Goal: Information Seeking & Learning: Understand process/instructions

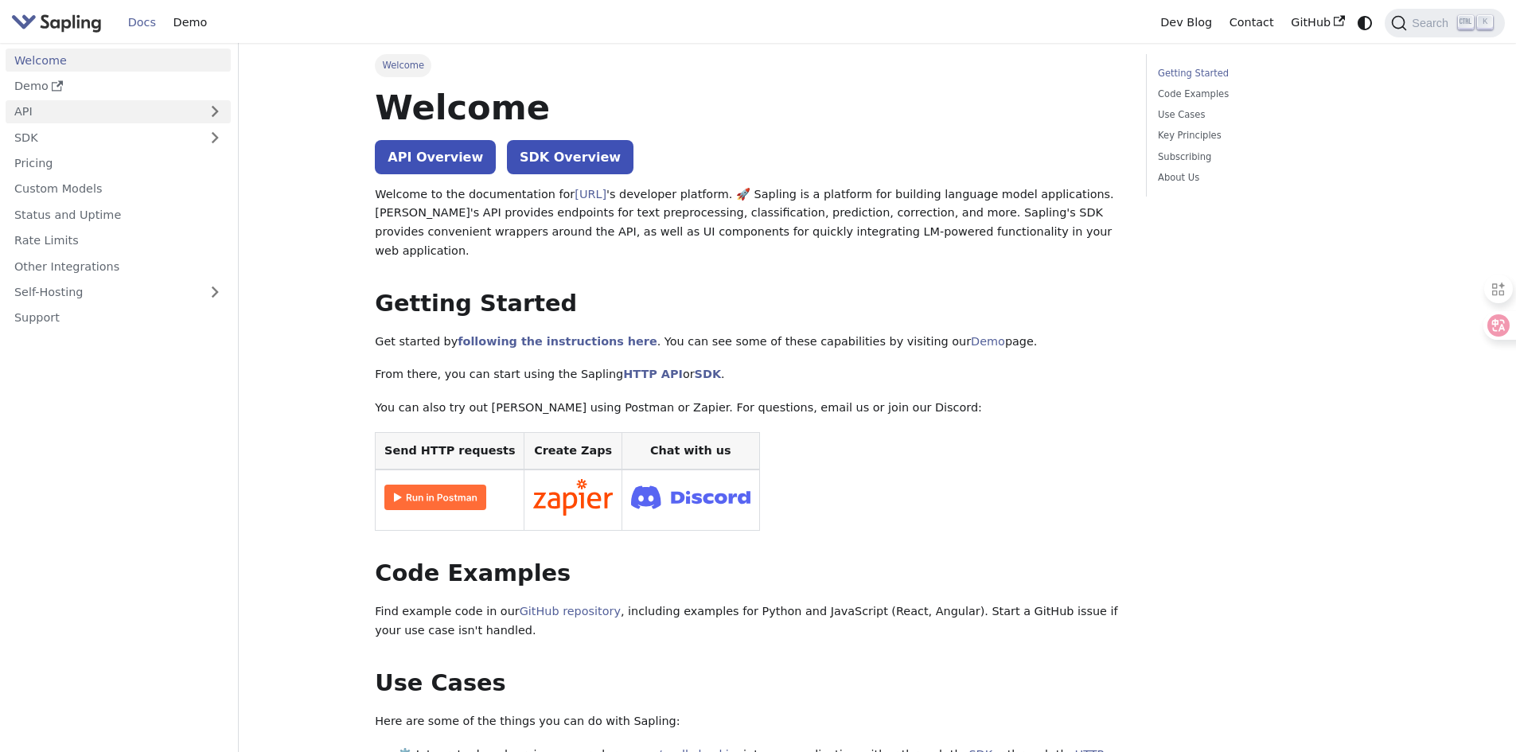
click at [31, 106] on link "API" at bounding box center [102, 111] width 193 height 23
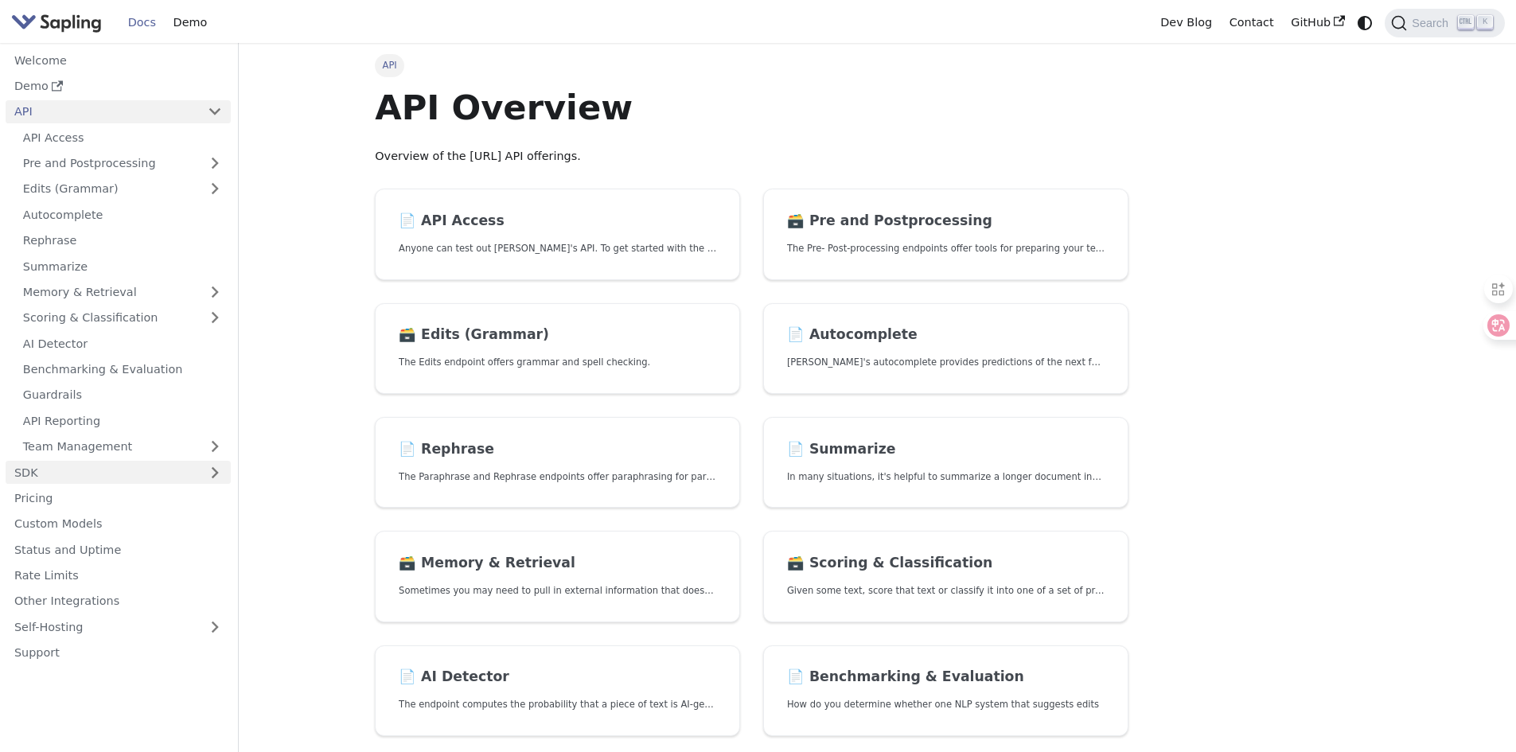
click at [56, 471] on link "SDK" at bounding box center [102, 472] width 193 height 23
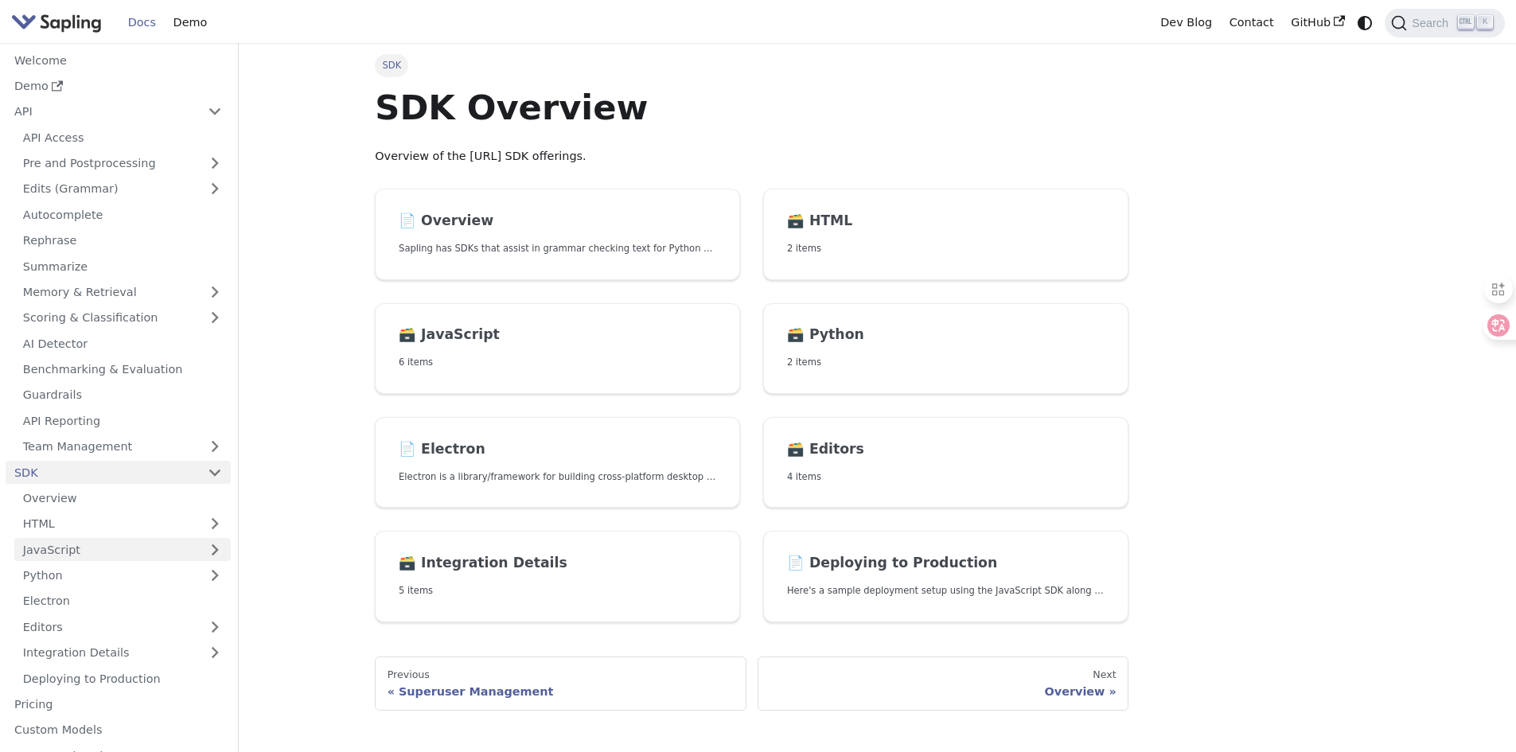
click at [101, 551] on link "JavaScript" at bounding box center [122, 549] width 216 height 23
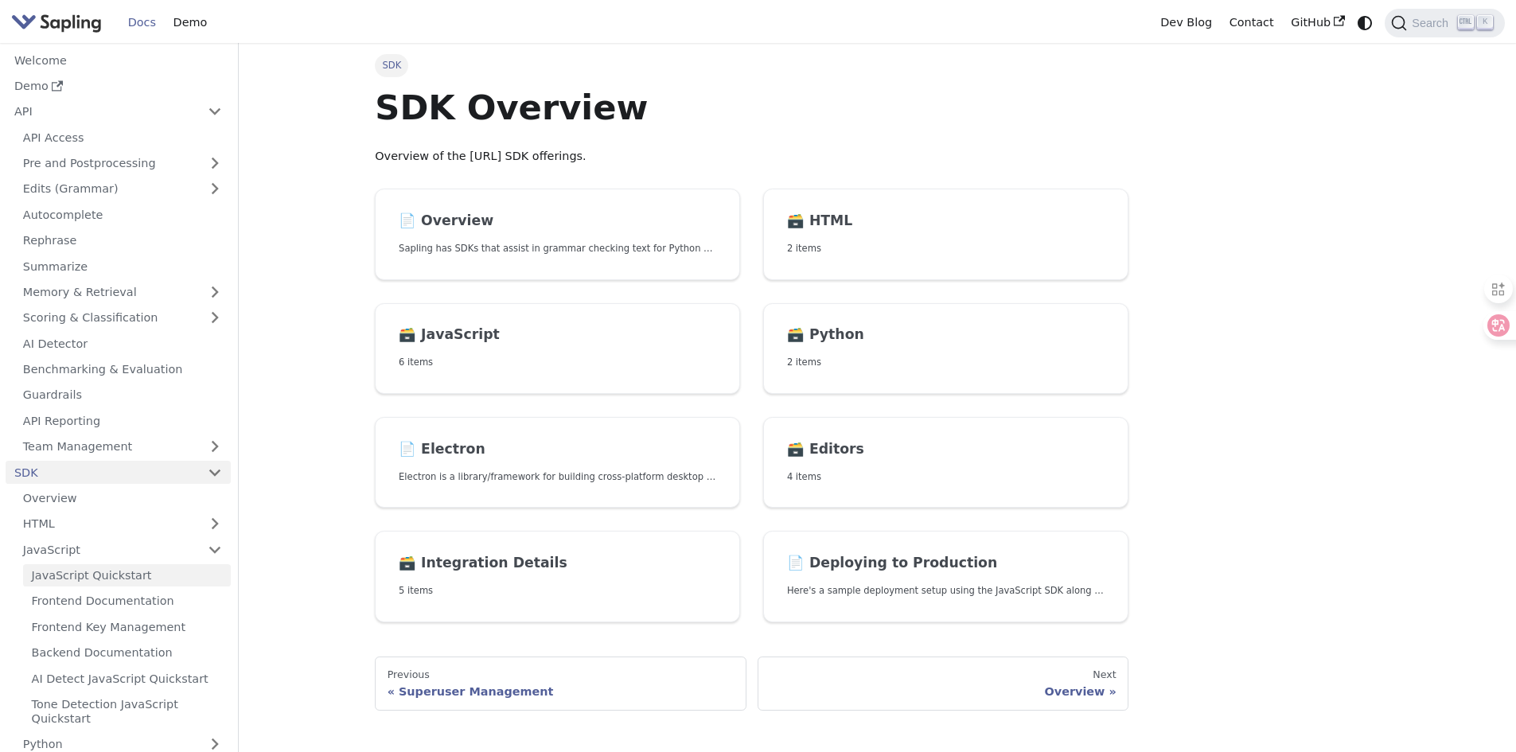
click at [104, 575] on link "JavaScript Quickstart" at bounding box center [127, 575] width 208 height 23
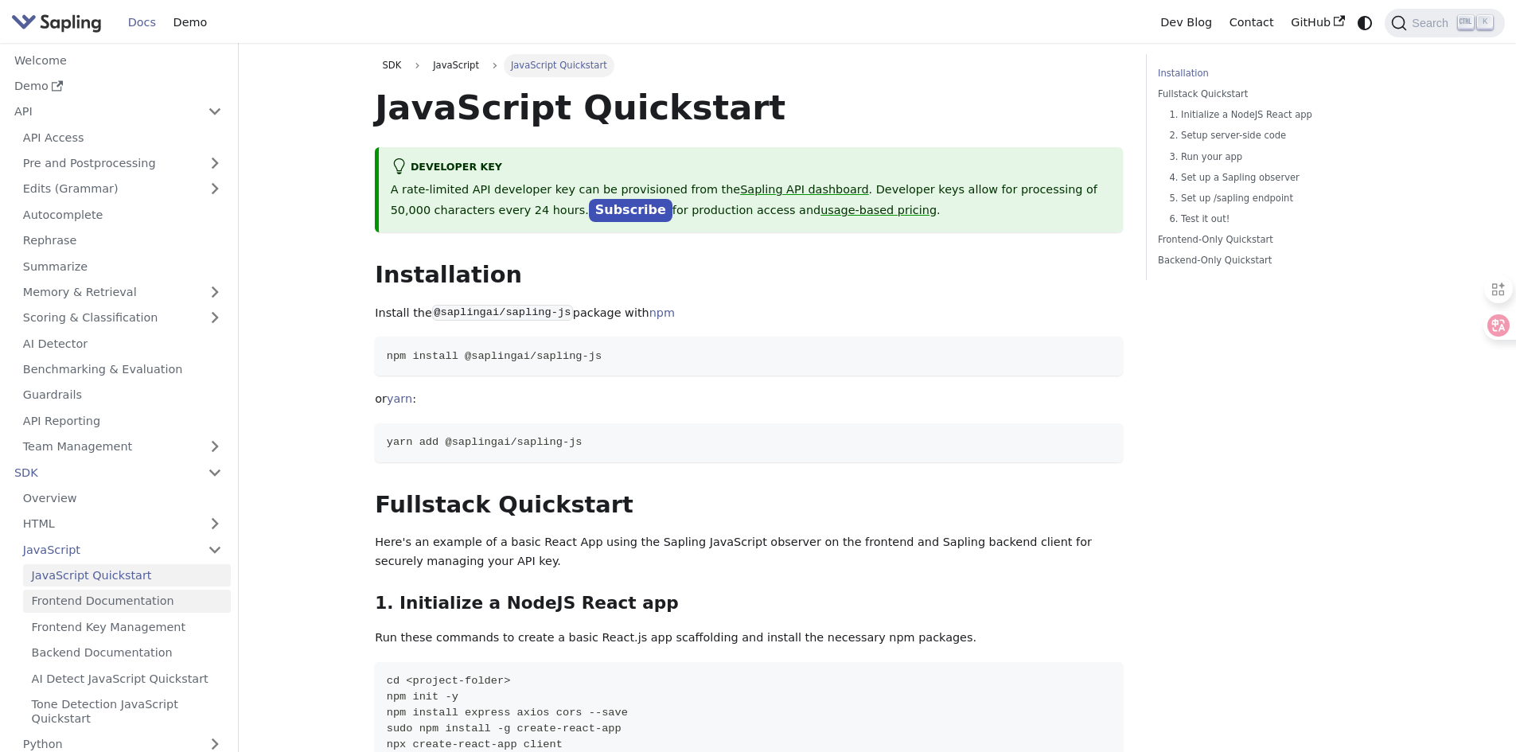
click at [182, 605] on link "Frontend Documentation" at bounding box center [127, 601] width 208 height 23
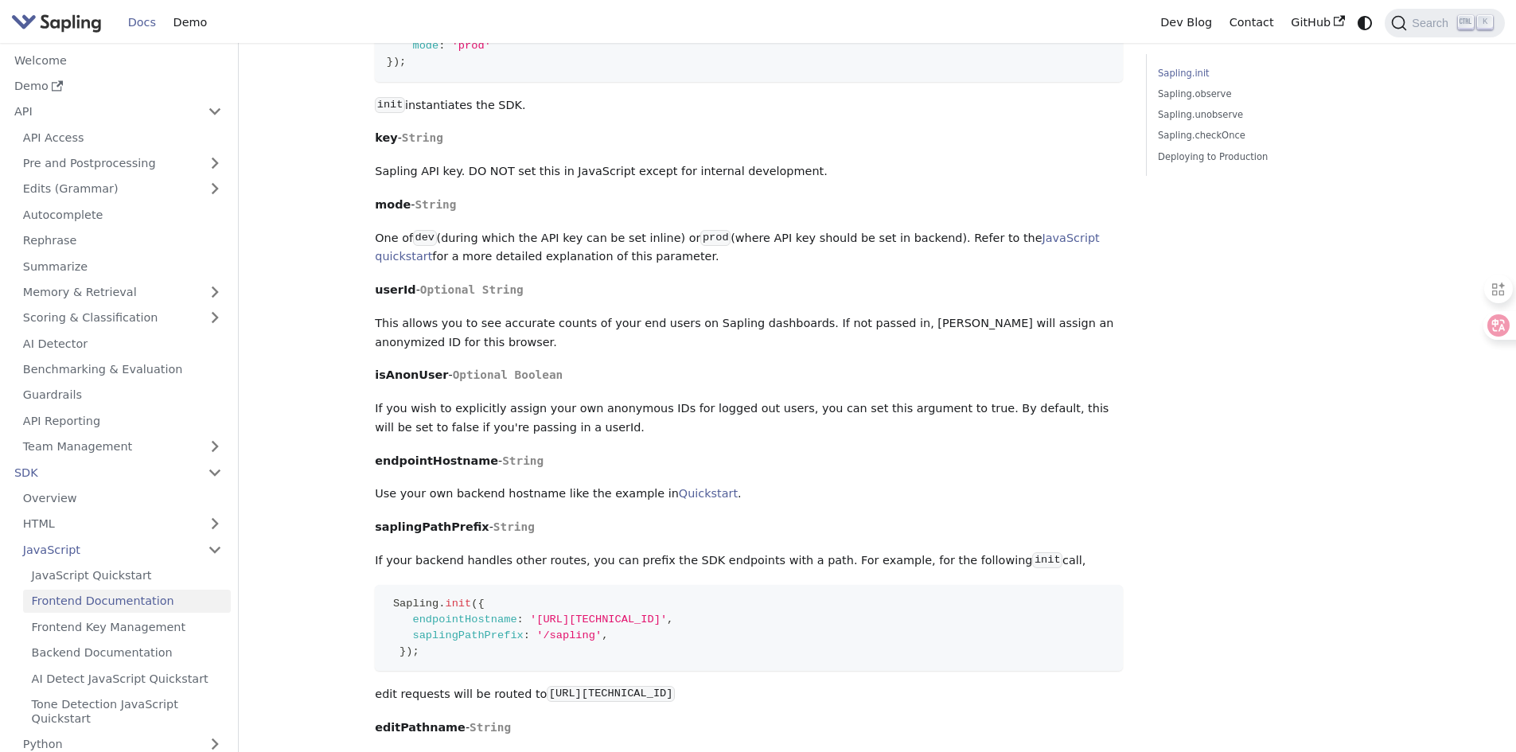
scroll to position [318, 0]
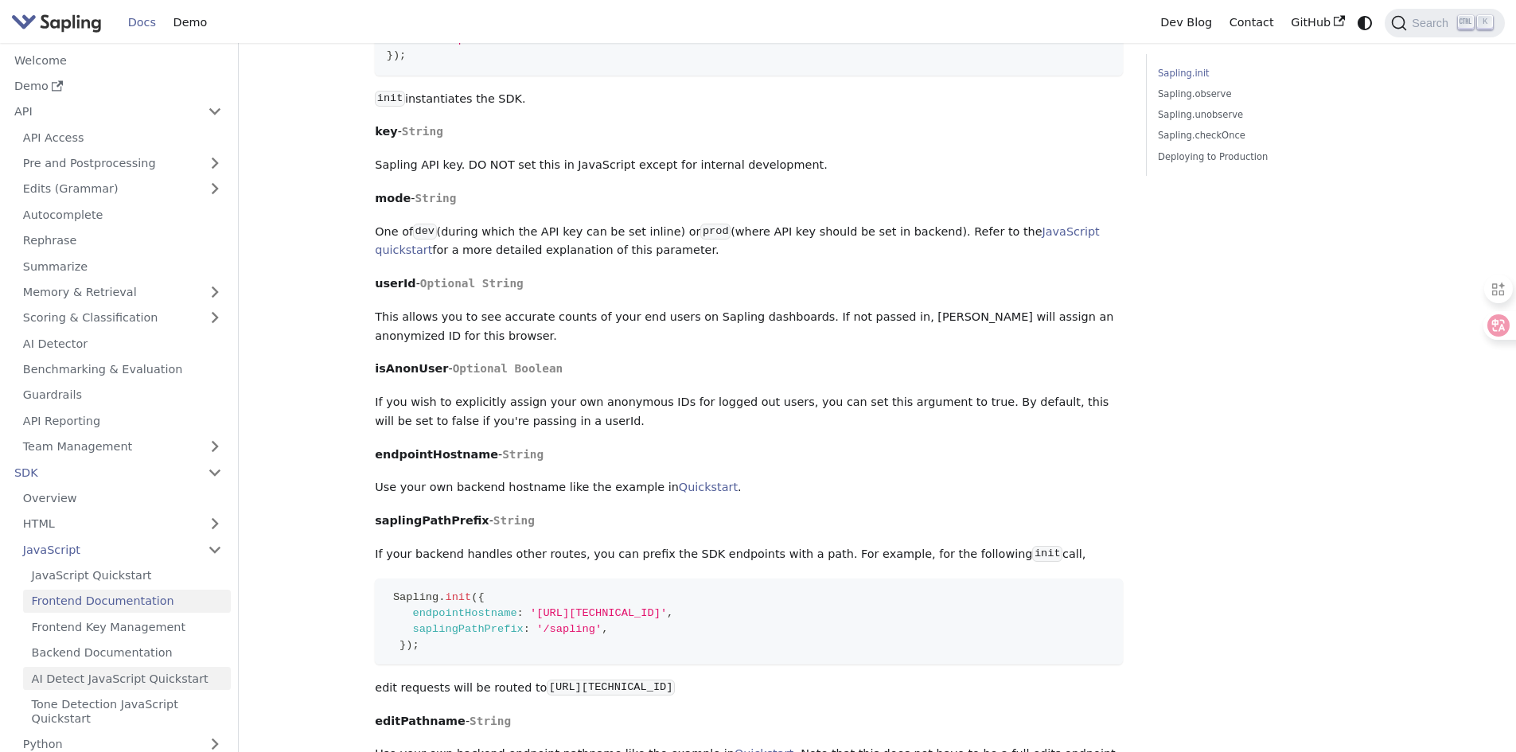
click at [159, 684] on link "AI Detect JavaScript Quickstart" at bounding box center [127, 678] width 208 height 23
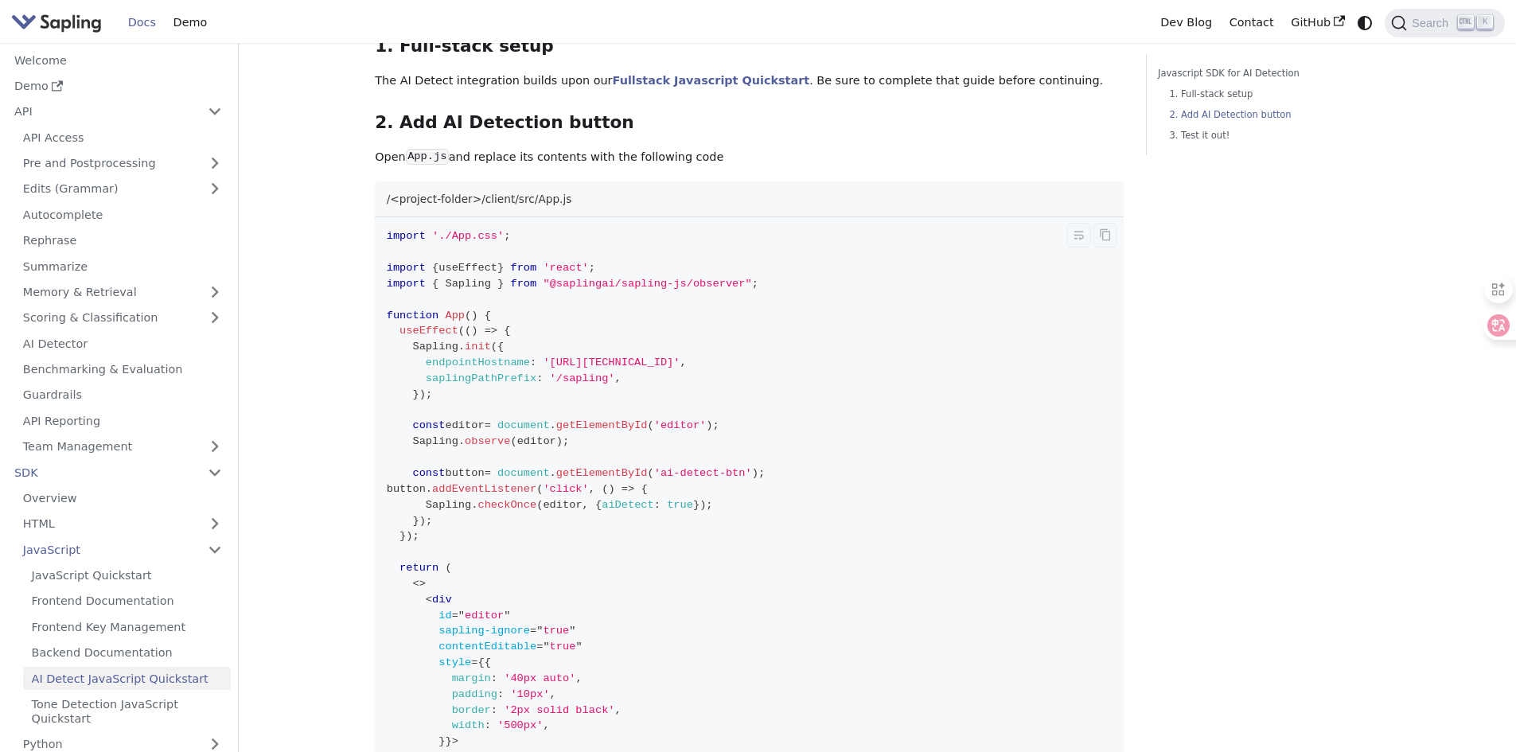
scroll to position [477, 0]
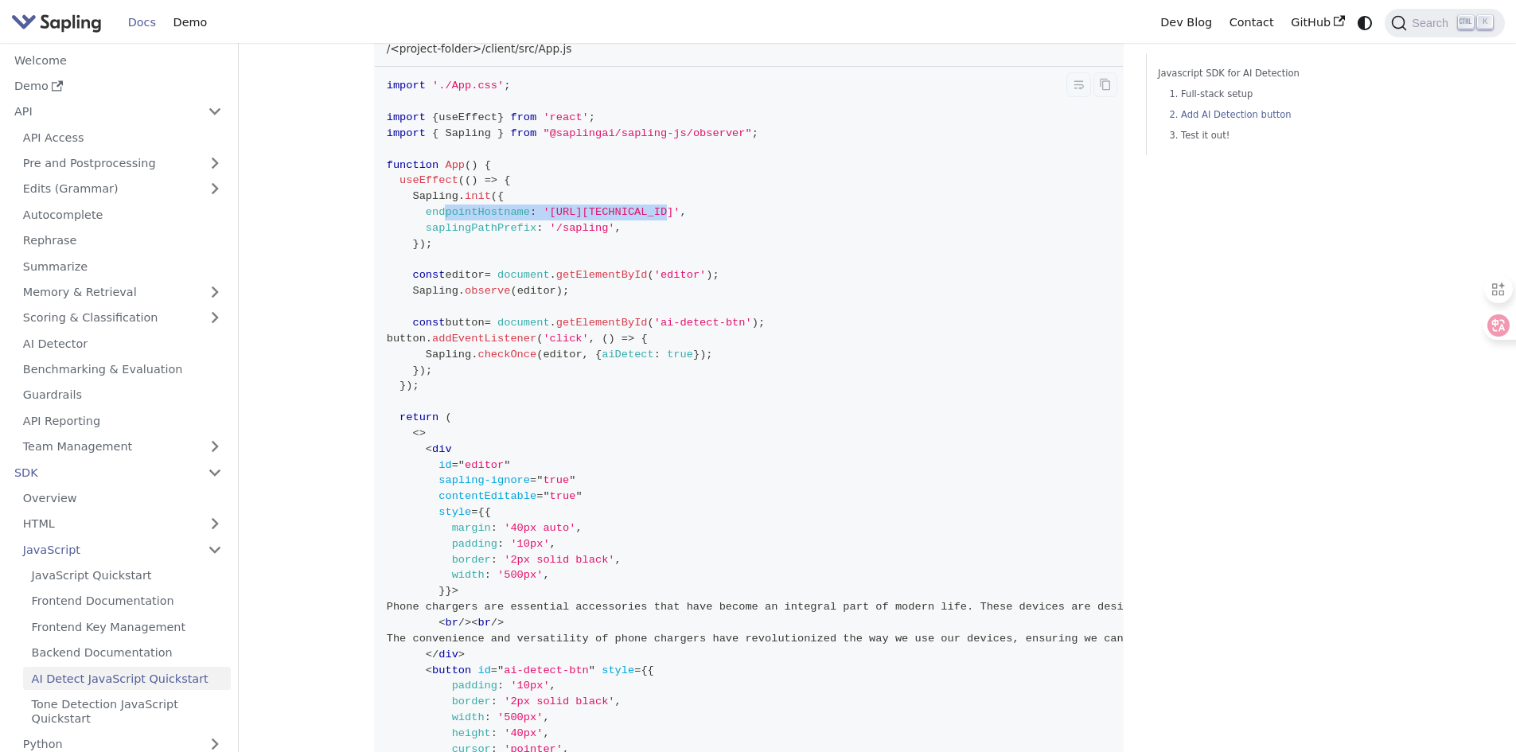
drag, startPoint x: 442, startPoint y: 216, endPoint x: 644, endPoint y: 212, distance: 202.2
click at [644, 212] on span "endpointHostname : '[URL][TECHNICAL_ID]' ," at bounding box center [537, 212] width 300 height 12
drag, startPoint x: 446, startPoint y: 225, endPoint x: 571, endPoint y: 228, distance: 125.0
click at [571, 228] on span "saplingPathPrefix : '/sapling' ," at bounding box center [504, 228] width 235 height 12
click at [141, 660] on link "Backend Documentation" at bounding box center [127, 652] width 208 height 23
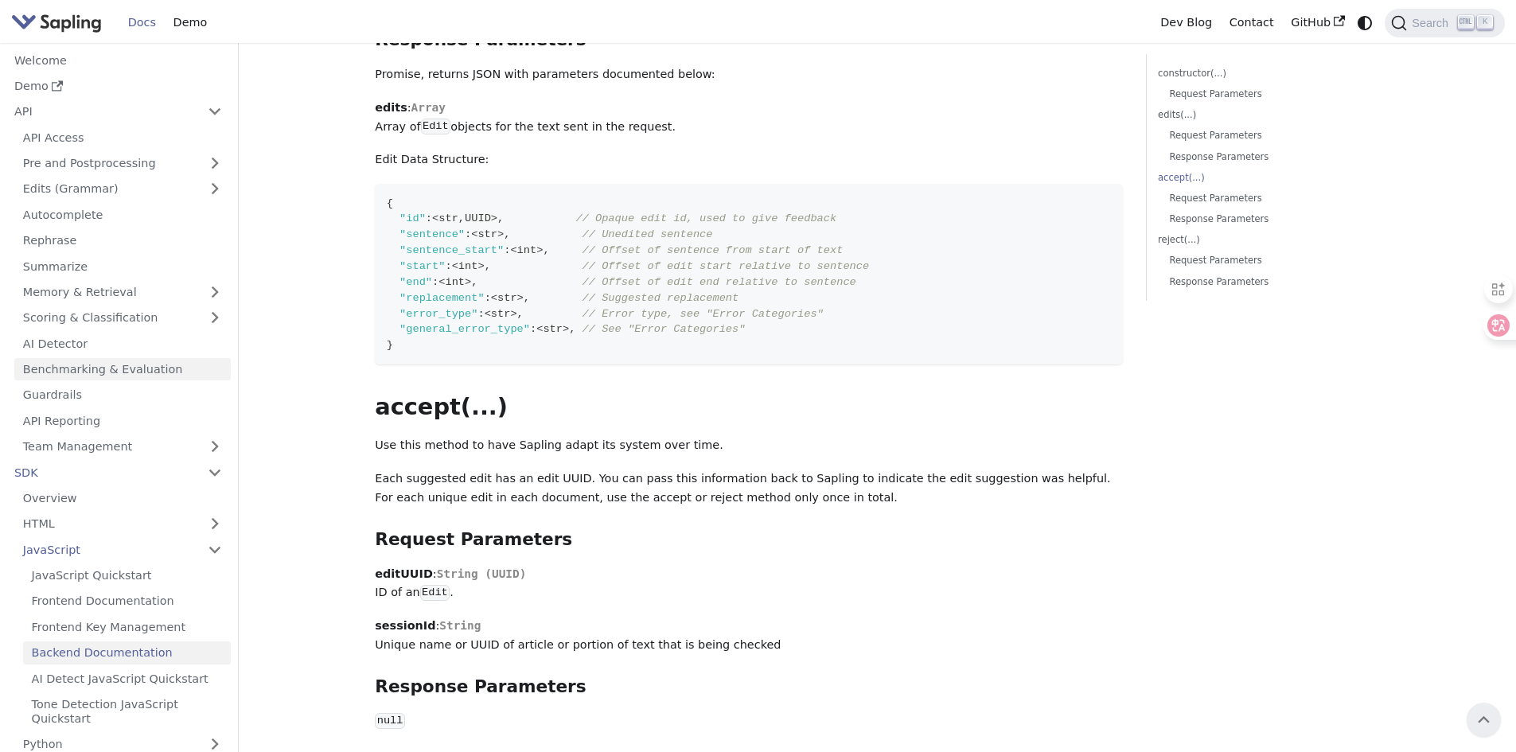
scroll to position [1512, 0]
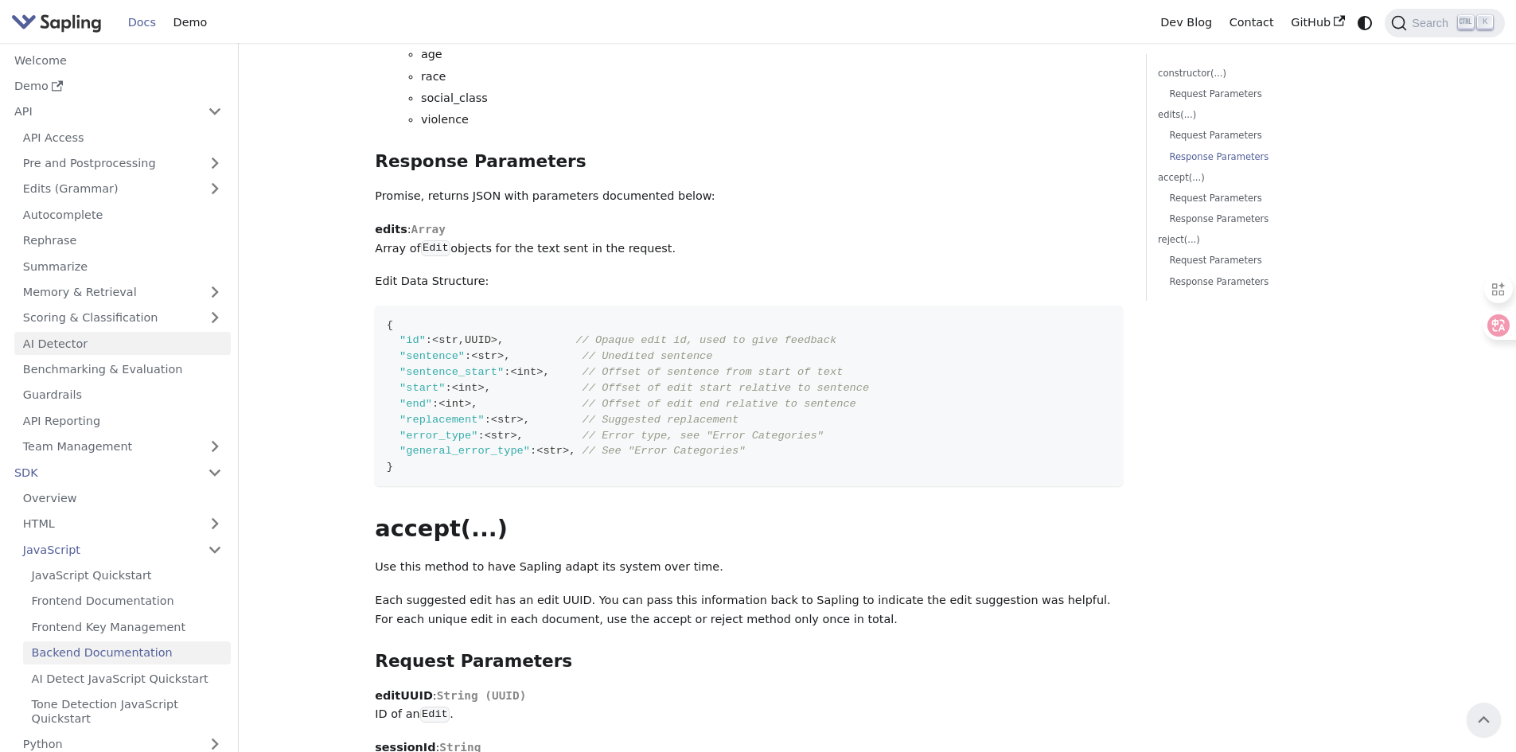
click at [84, 347] on link "AI Detector" at bounding box center [122, 343] width 216 height 23
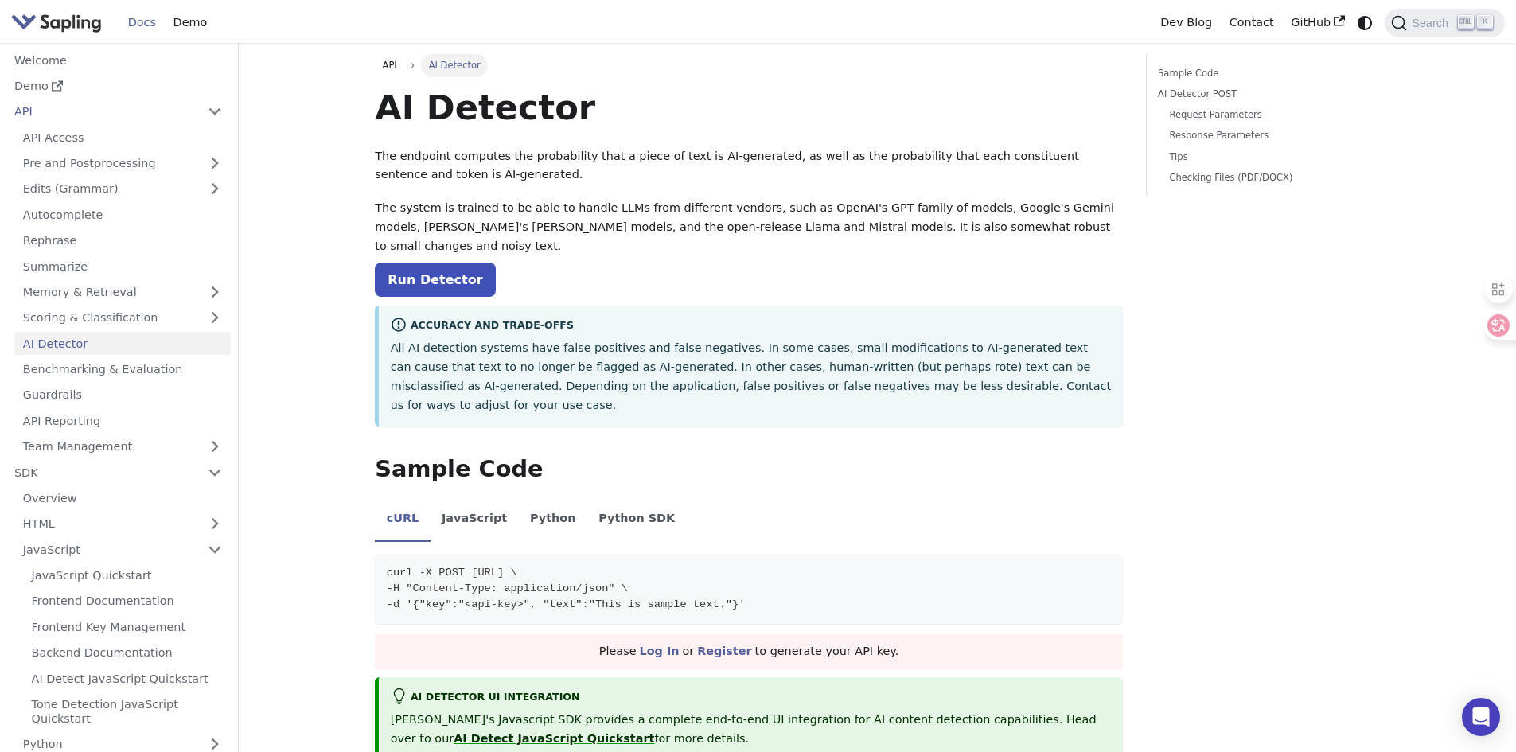
click at [815, 109] on h1 "AI Detector" at bounding box center [749, 107] width 748 height 43
click at [458, 498] on li "JavaScript" at bounding box center [475, 520] width 88 height 45
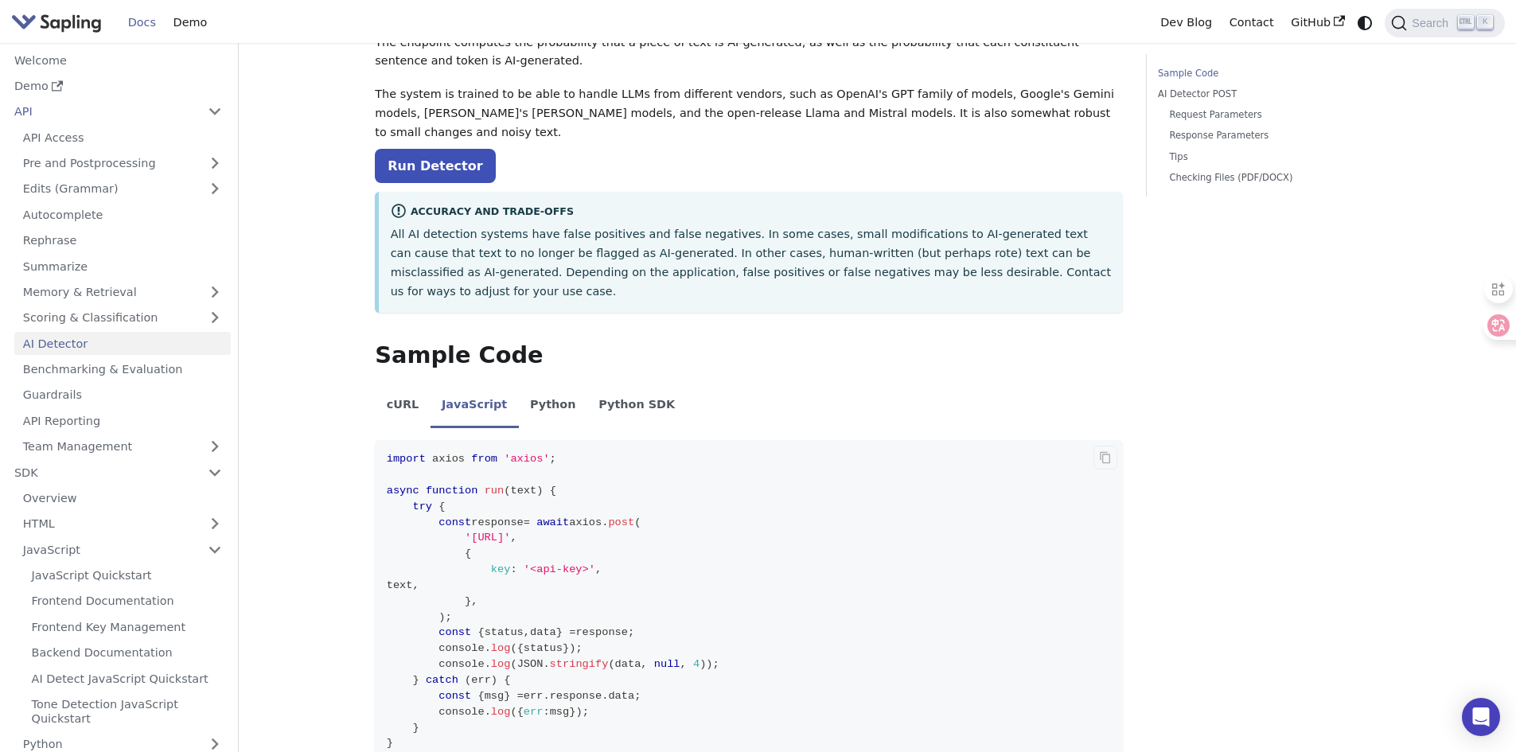
scroll to position [318, 0]
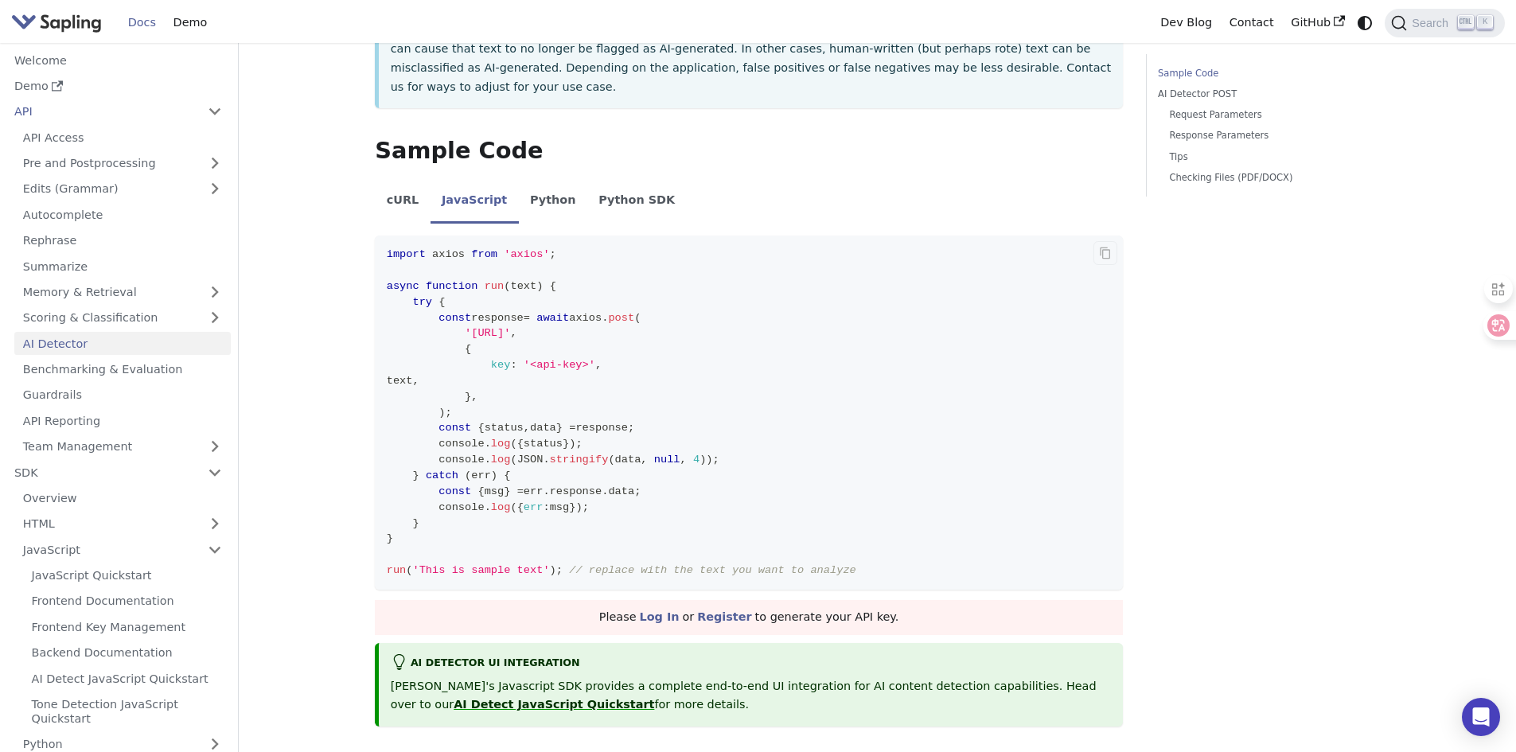
drag, startPoint x: 485, startPoint y: 342, endPoint x: 510, endPoint y: 341, distance: 24.7
click at [419, 375] on span "text ," at bounding box center [403, 381] width 33 height 12
click at [714, 358] on code "import axios from 'axios' ; async function run ( text ) { try { const response …" at bounding box center [749, 413] width 748 height 355
drag, startPoint x: 483, startPoint y: 326, endPoint x: 582, endPoint y: 326, distance: 98.7
click at [582, 359] on span "key : '<api-key>' ," at bounding box center [494, 365] width 215 height 12
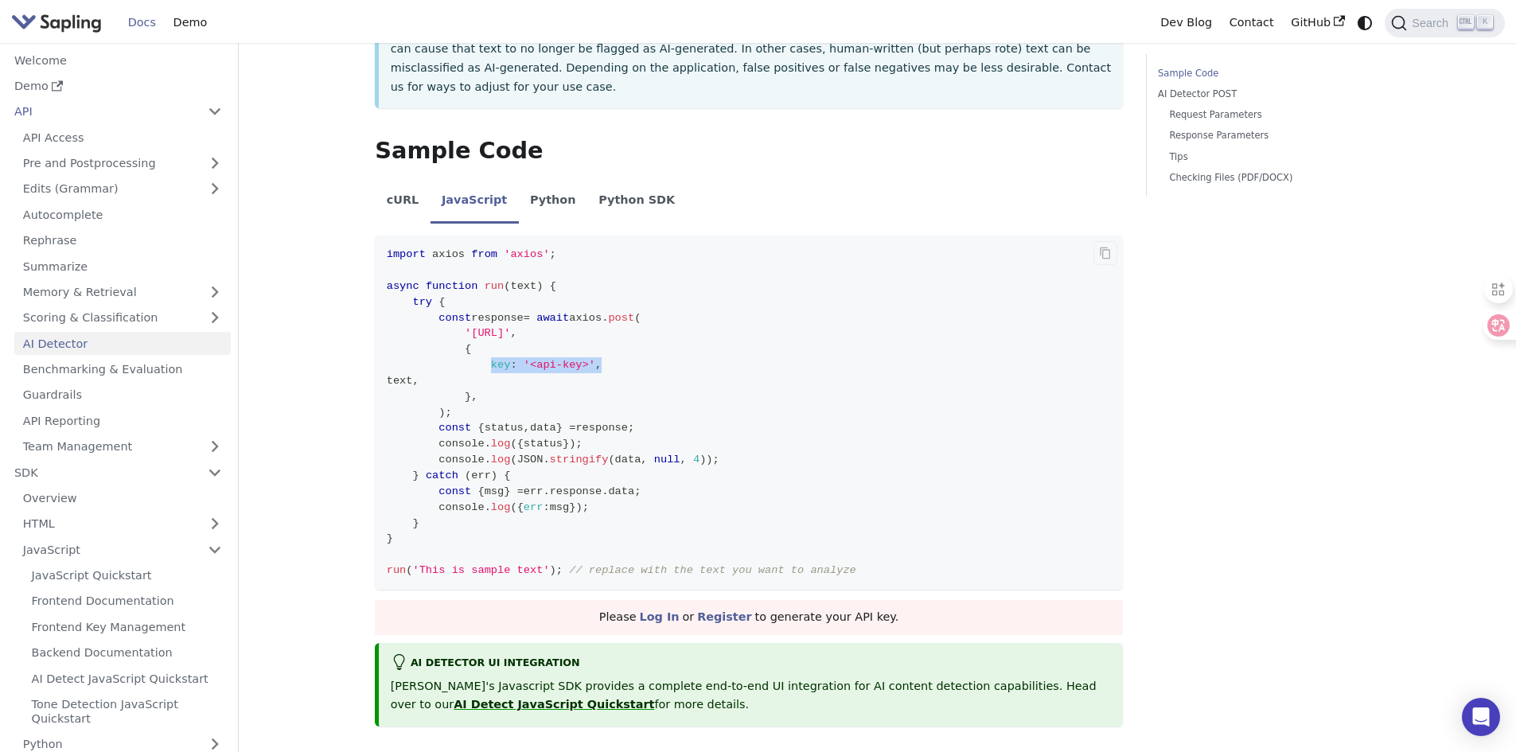
copy span "key : '<api-key>' ,"
click at [863, 300] on code "import axios from 'axios' ; async function run ( text ) { try { const response …" at bounding box center [749, 413] width 748 height 355
drag, startPoint x: 484, startPoint y: 333, endPoint x: 470, endPoint y: 323, distance: 17.2
click at [470, 323] on code "import axios from 'axios' ; async function run ( text ) { try { const response …" at bounding box center [749, 413] width 748 height 355
click at [716, 314] on code "import axios from 'axios' ; async function run ( text ) { try { const response …" at bounding box center [749, 413] width 748 height 355
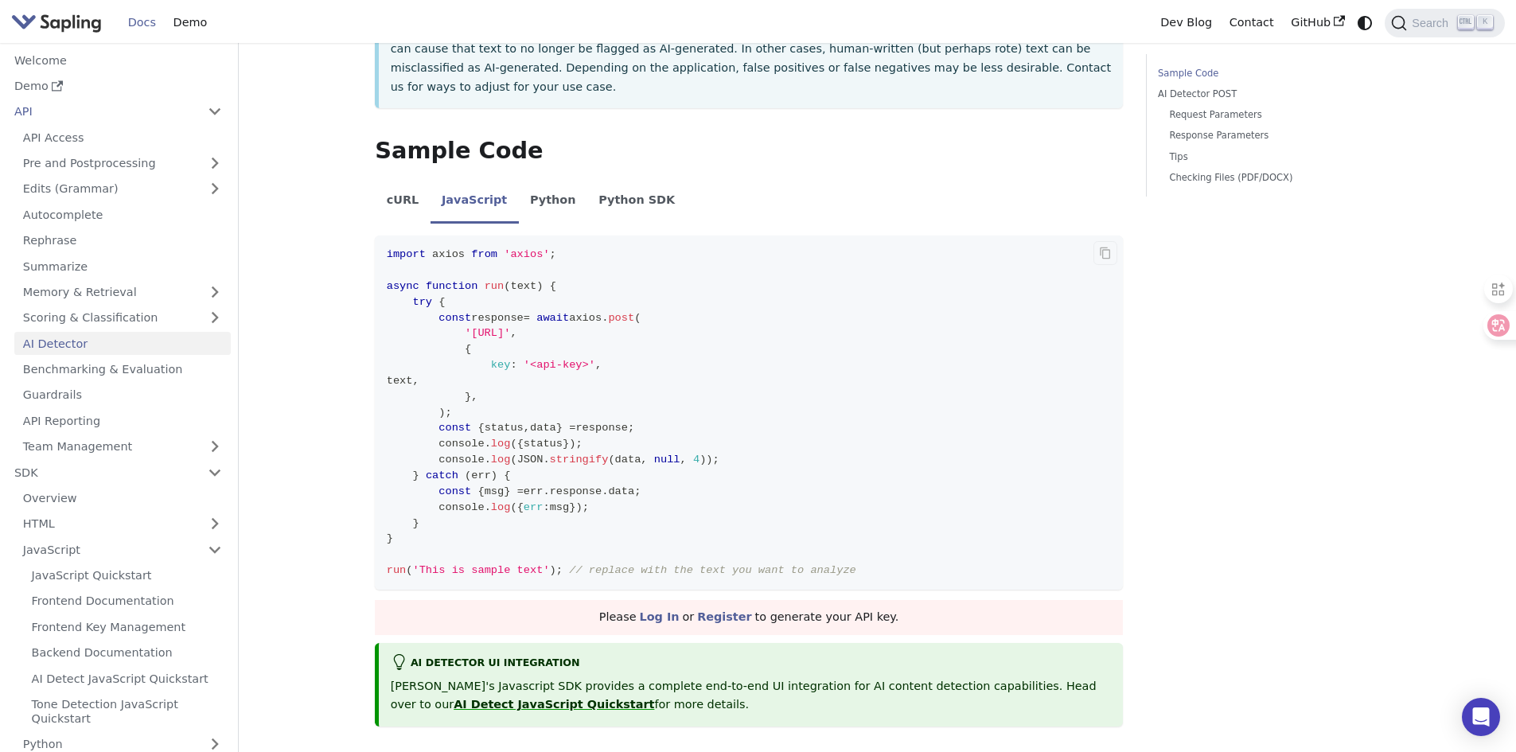
click at [795, 327] on code "import axios from 'axios' ; async function run ( text ) { try { const response …" at bounding box center [749, 413] width 748 height 355
click at [1045, 377] on code "import axios from 'axios' ; async function run ( text ) { try { const response …" at bounding box center [749, 413] width 748 height 355
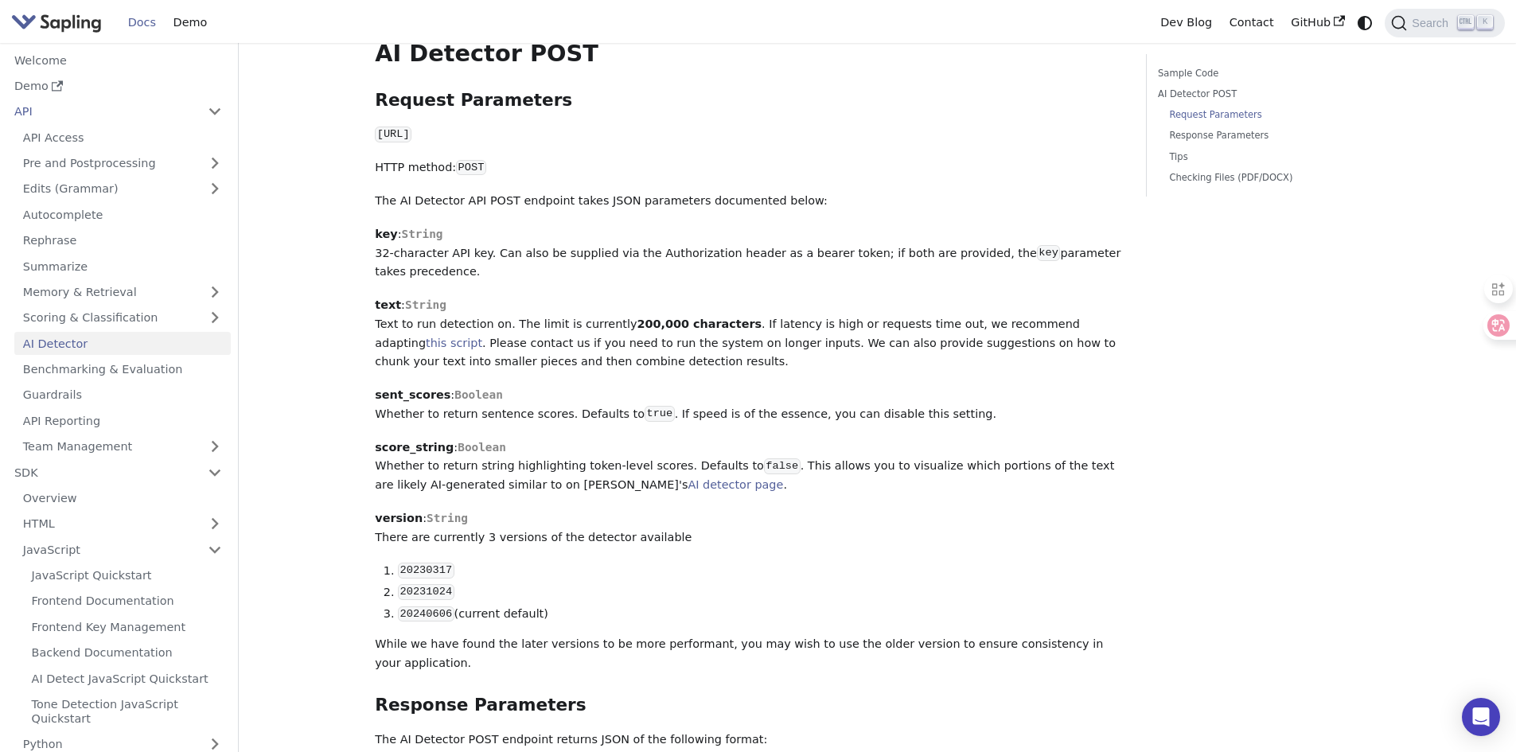
scroll to position [1035, 0]
drag, startPoint x: 1023, startPoint y: 186, endPoint x: 1058, endPoint y: 142, distance: 56.2
click at [1024, 175] on div "AI Detector The endpoint computes the probability that a piece of text is AI-ge…" at bounding box center [749, 394] width 748 height 2686
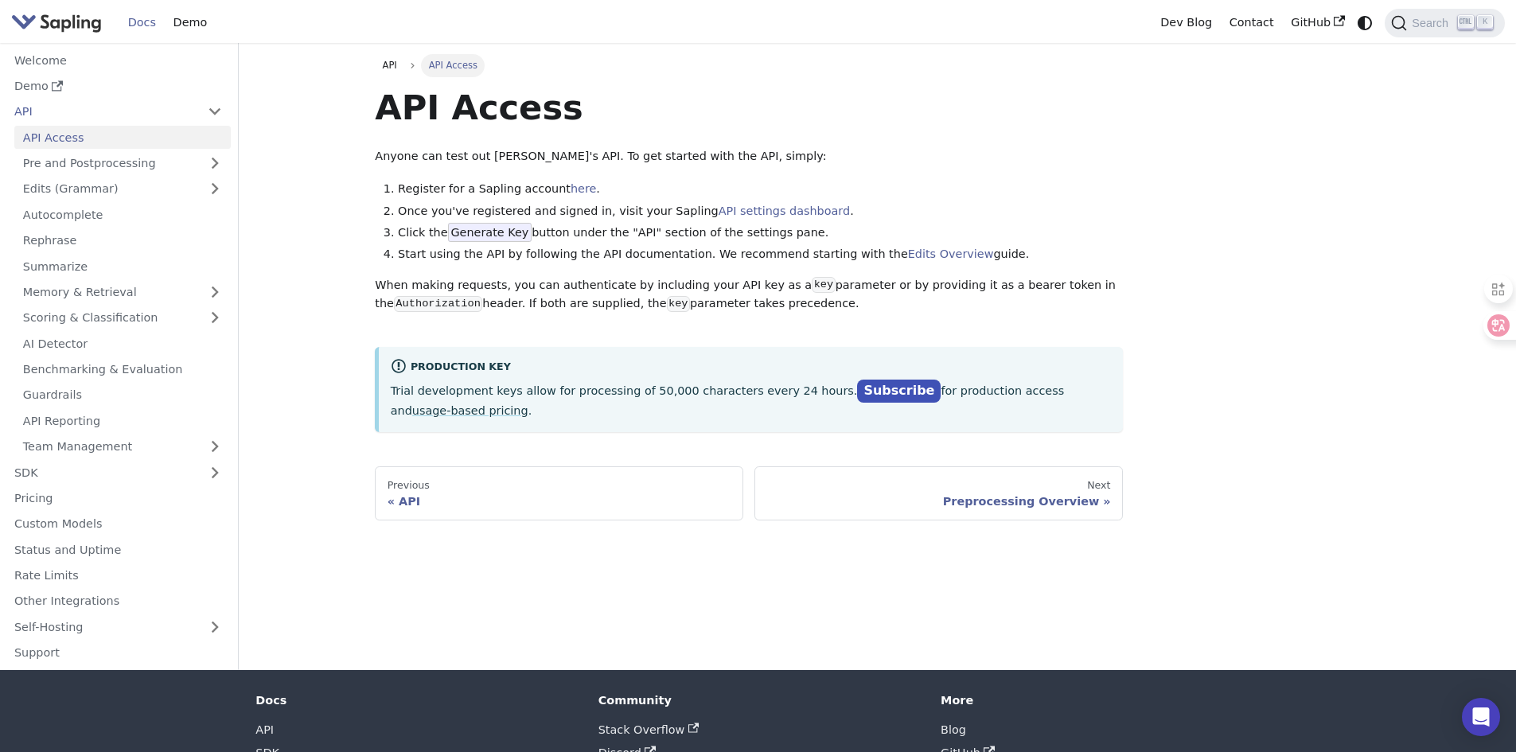
click at [1185, 248] on div "API API Access API Access Anyone can test out Sapling's API. To get started wit…" at bounding box center [877, 287] width 1027 height 466
click at [481, 228] on span "Generate Key" at bounding box center [490, 232] width 84 height 19
click at [1311, 185] on div "API API Access API Access Anyone can test out Sapling's API. To get started wit…" at bounding box center [877, 287] width 1027 height 466
click at [750, 209] on link "API settings dashboard" at bounding box center [784, 211] width 131 height 13
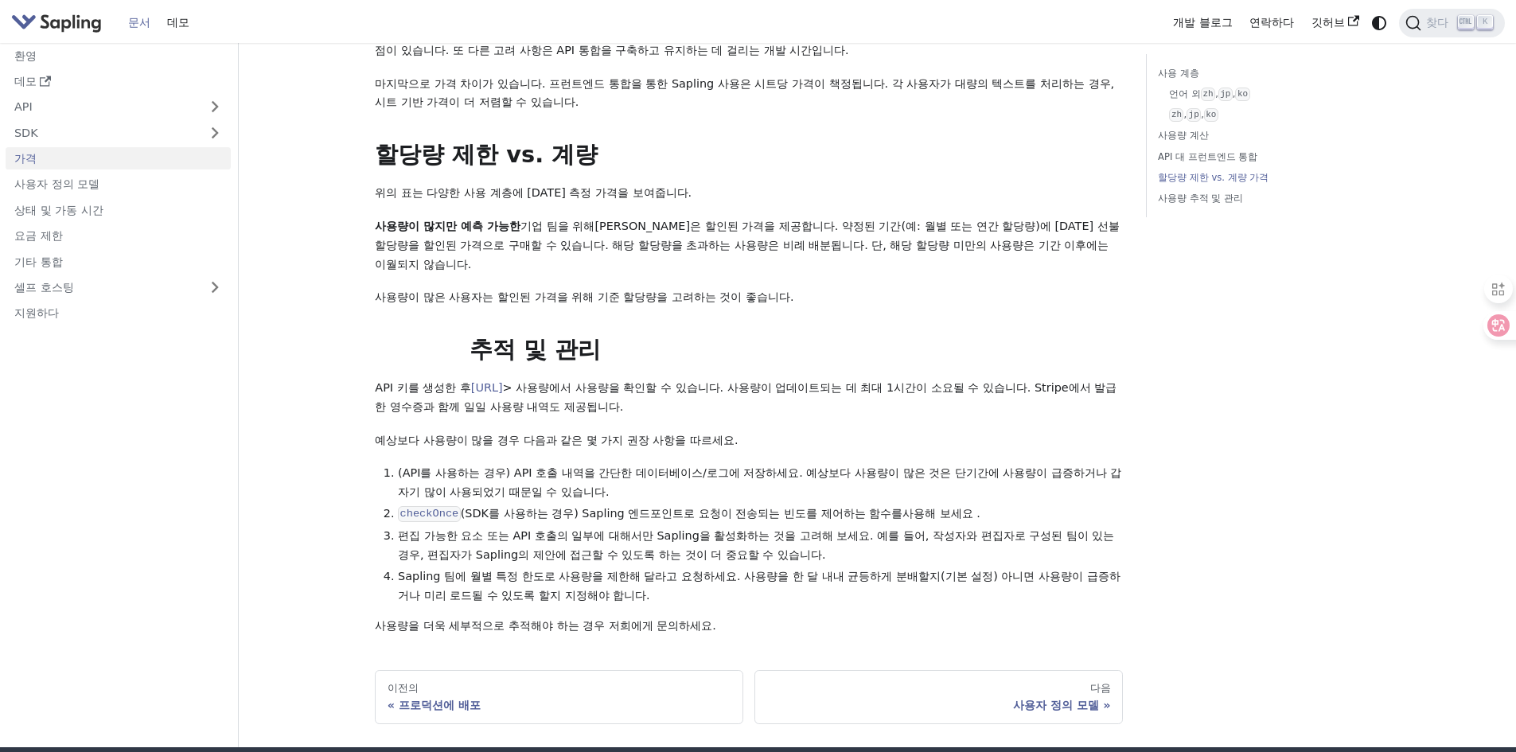
scroll to position [1962, 0]
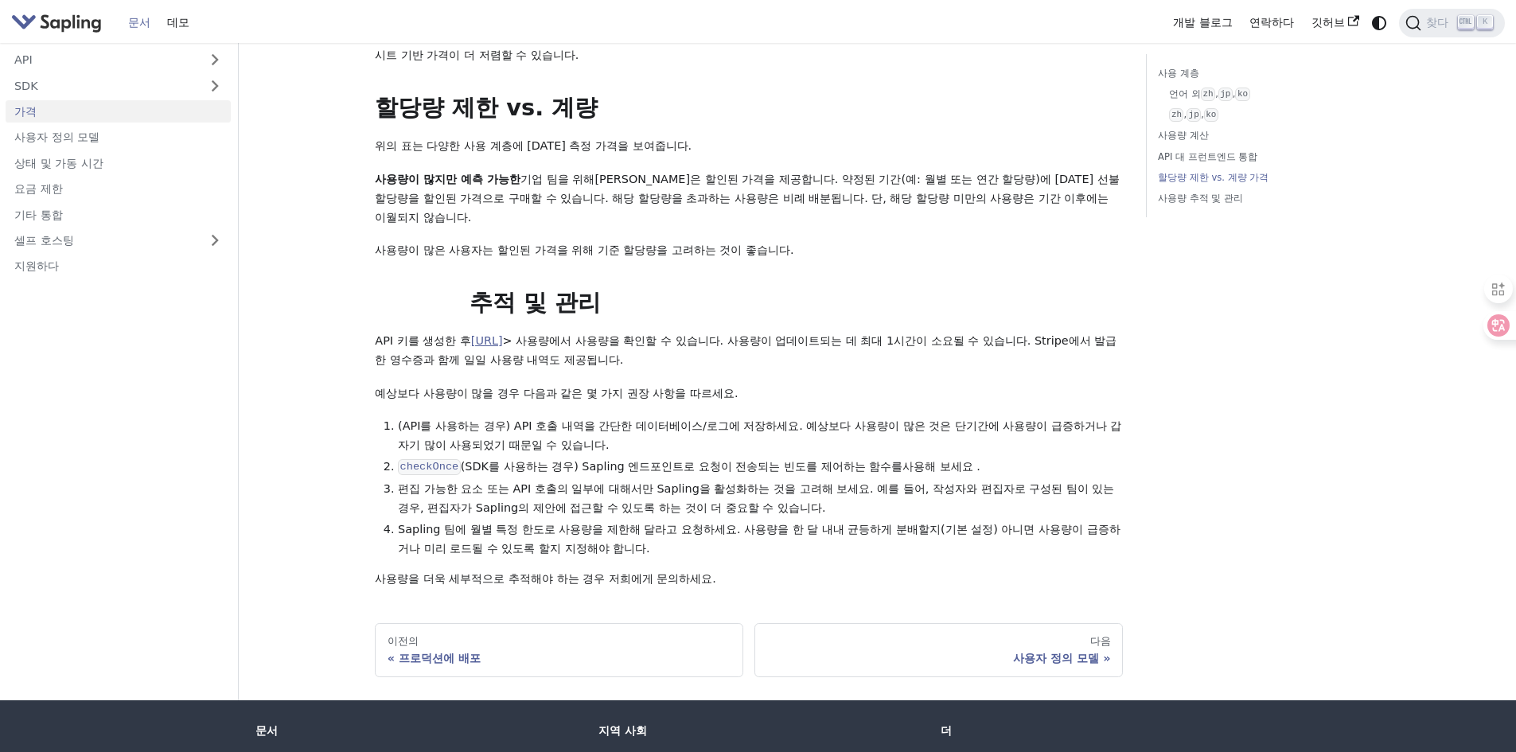
click at [503, 347] on font "[URL]" at bounding box center [487, 340] width 32 height 13
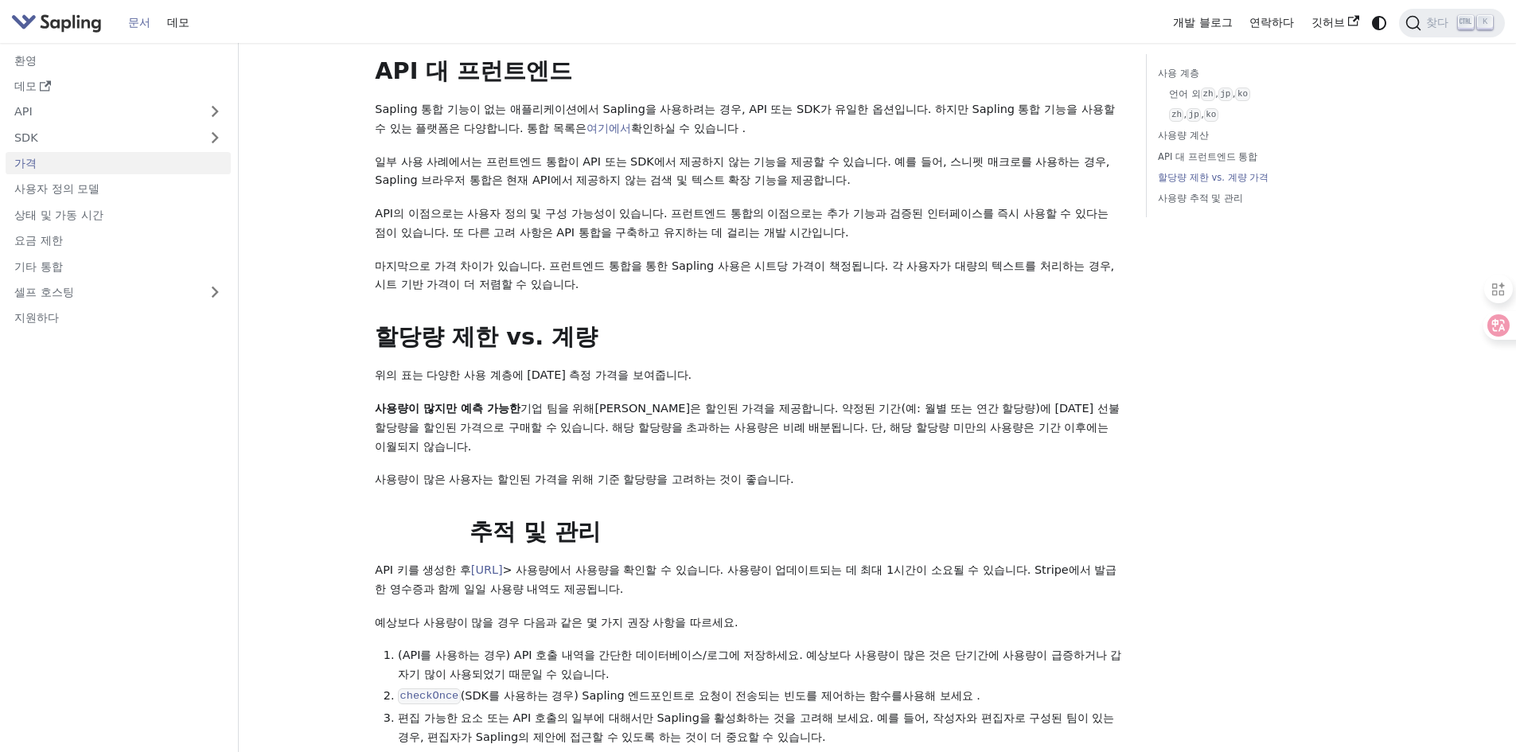
scroll to position [1910, 0]
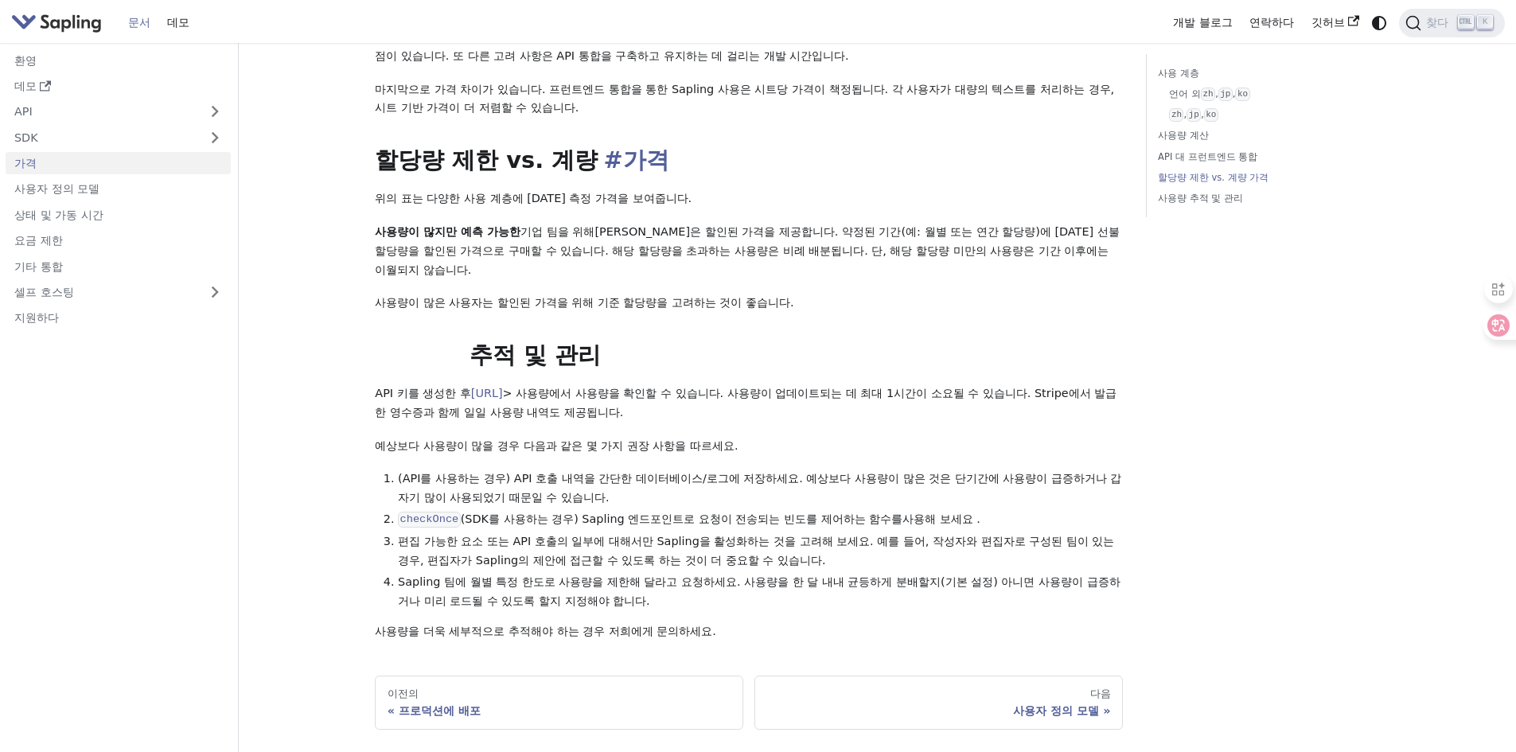
click at [971, 175] on h2 "할당량 제한 vs. 계량 가격" at bounding box center [749, 160] width 748 height 29
click at [874, 175] on h2 "할당량 제한 vs. 계량 가격" at bounding box center [749, 160] width 748 height 29
